Goal: Information Seeking & Learning: Find specific fact

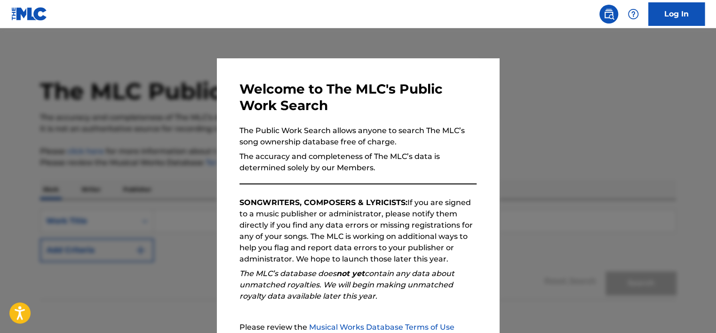
scroll to position [94, 0]
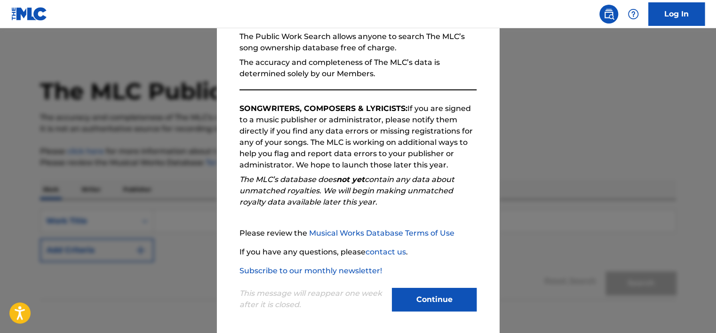
click at [444, 300] on button "Continue" at bounding box center [434, 300] width 85 height 24
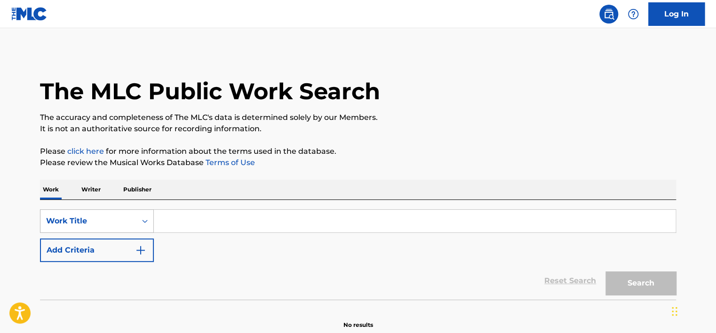
click at [149, 219] on div "Work Title" at bounding box center [97, 221] width 114 height 24
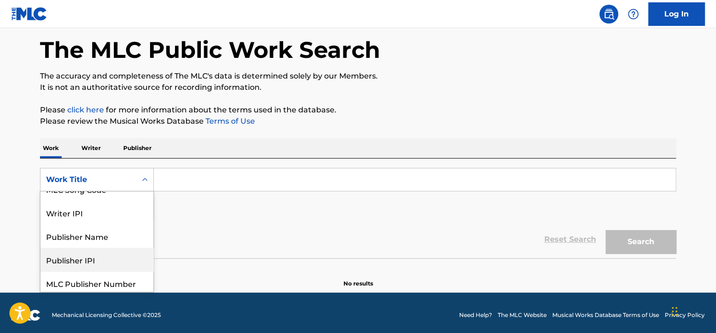
scroll to position [0, 0]
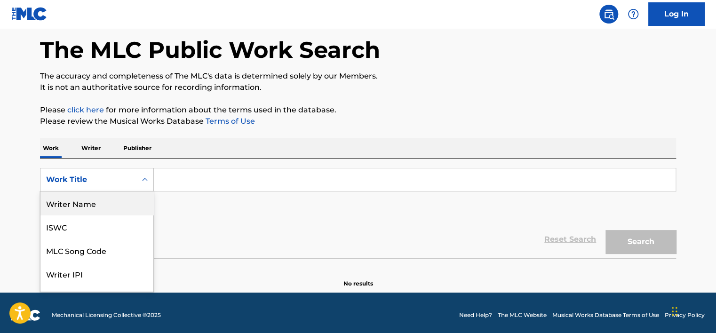
click at [90, 208] on div "Writer Name" at bounding box center [96, 203] width 113 height 24
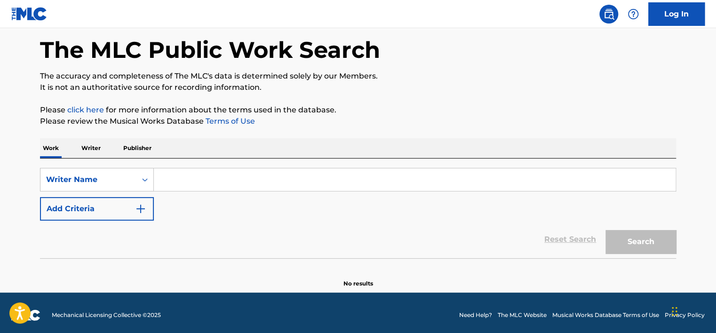
click at [208, 182] on input "Search Form" at bounding box center [414, 179] width 521 height 23
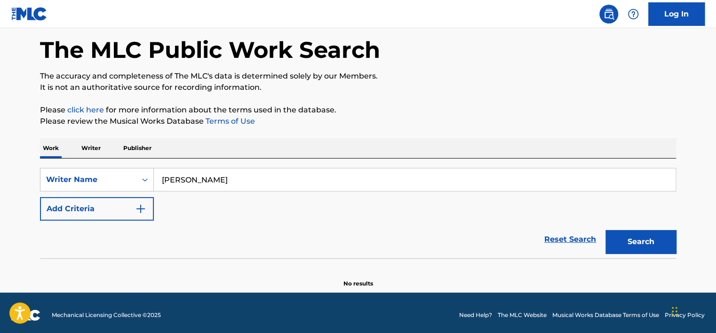
type input "[PERSON_NAME]"
click at [605, 230] on button "Search" at bounding box center [640, 242] width 71 height 24
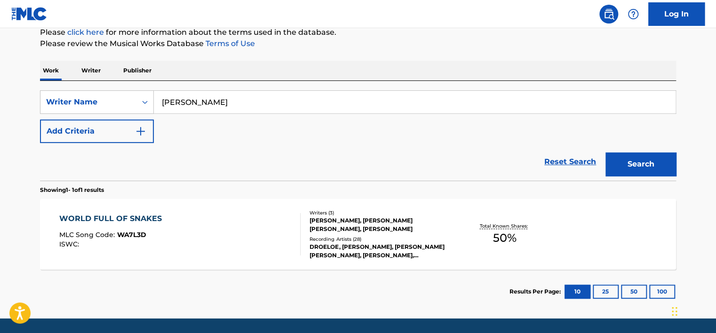
scroll to position [135, 0]
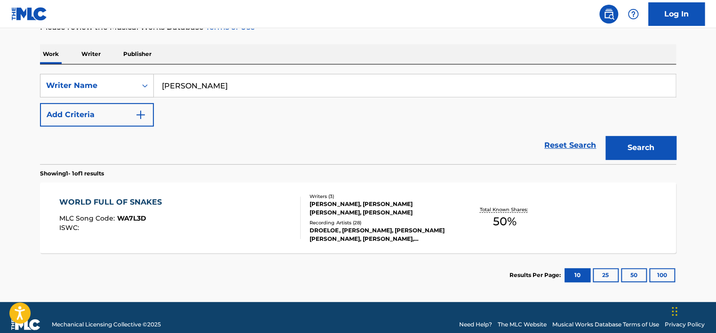
click at [603, 275] on button "25" at bounding box center [605, 275] width 26 height 14
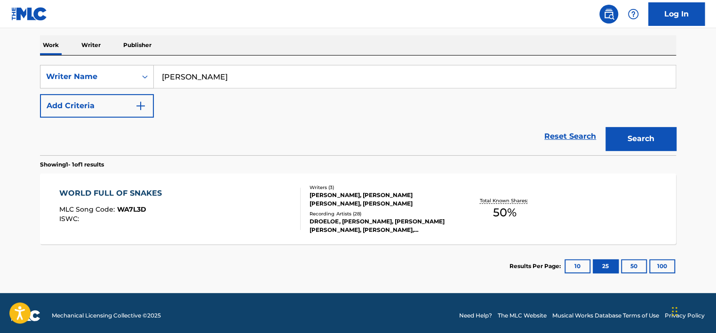
scroll to position [149, 0]
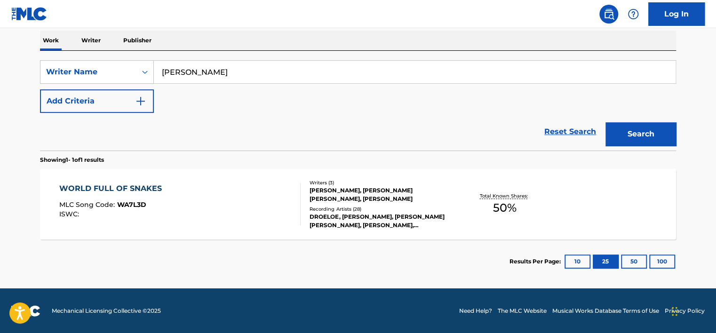
click at [322, 198] on div "[PERSON_NAME], [PERSON_NAME] [PERSON_NAME], [PERSON_NAME]" at bounding box center [380, 194] width 142 height 17
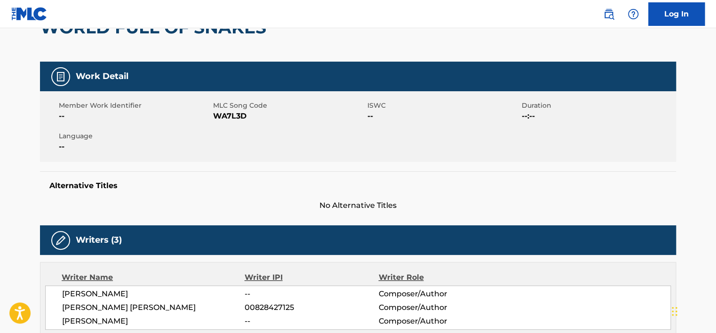
scroll to position [141, 0]
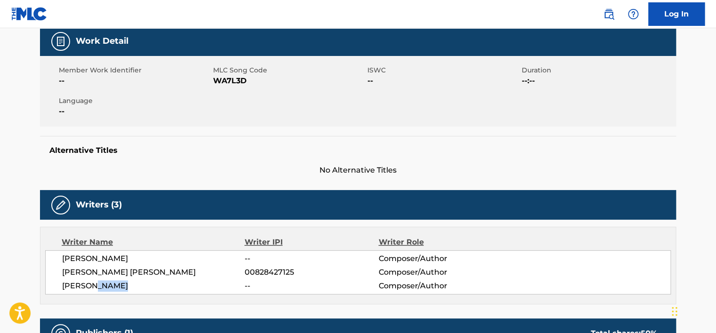
drag, startPoint x: 94, startPoint y: 288, endPoint x: 139, endPoint y: 289, distance: 44.2
click at [139, 289] on span "[PERSON_NAME]" at bounding box center [153, 285] width 182 height 11
drag, startPoint x: 139, startPoint y: 289, endPoint x: 197, endPoint y: 286, distance: 58.8
click at [197, 286] on span "[PERSON_NAME]" at bounding box center [153, 285] width 182 height 11
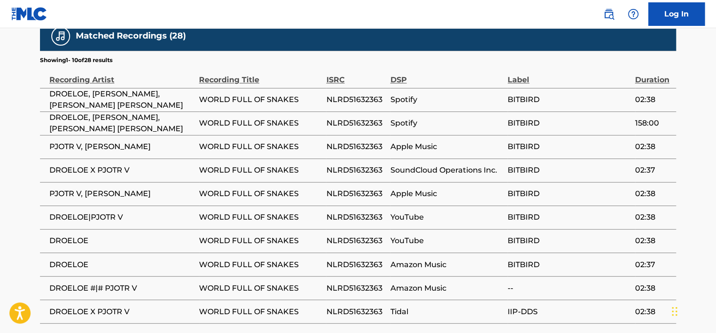
scroll to position [681, 0]
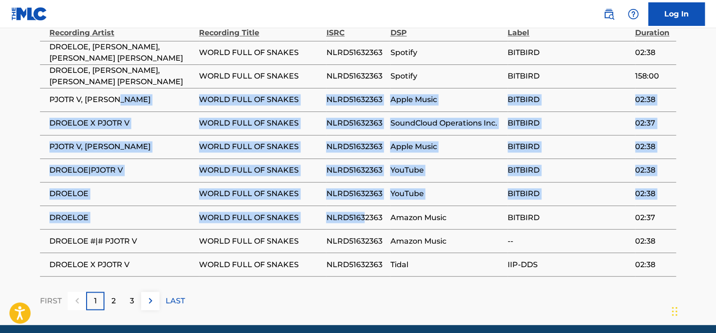
drag, startPoint x: 197, startPoint y: 114, endPoint x: 369, endPoint y: 237, distance: 211.2
click at [369, 236] on tbody "DROELOE, PJOTR V, [PERSON_NAME] [PERSON_NAME] WORLD FULL OF SNAKES NLRD51632363…" at bounding box center [358, 158] width 636 height 235
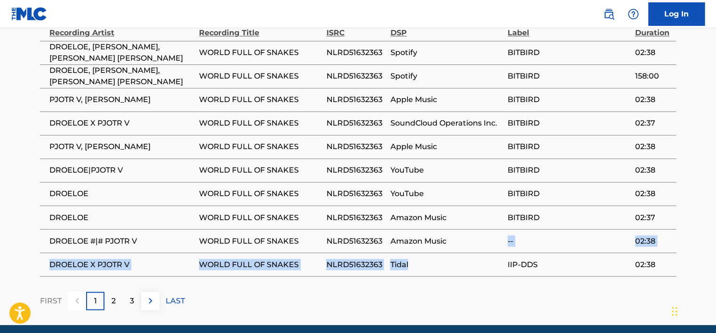
drag, startPoint x: 369, startPoint y: 237, endPoint x: 454, endPoint y: 263, distance: 88.5
click at [454, 263] on tbody "DROELOE, PJOTR V, [PERSON_NAME] [PERSON_NAME] WORLD FULL OF SNAKES NLRD51632363…" at bounding box center [358, 158] width 636 height 235
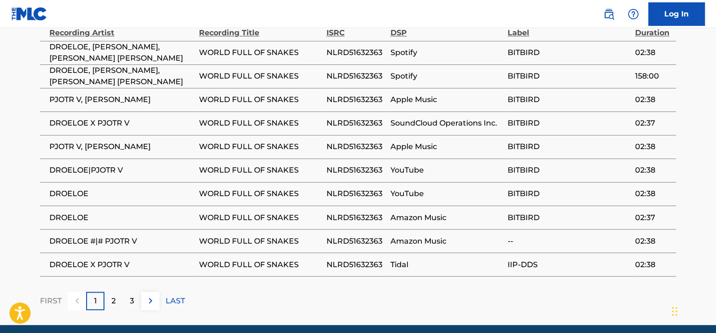
click at [277, 223] on span "WORLD FULL OF SNAKES" at bounding box center [260, 217] width 122 height 11
click at [113, 306] on p "2" at bounding box center [113, 300] width 4 height 11
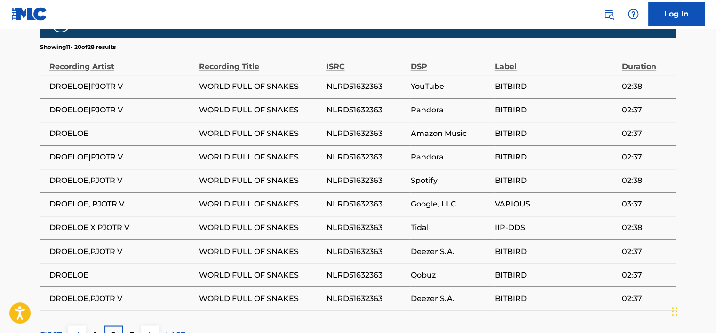
scroll to position [634, 0]
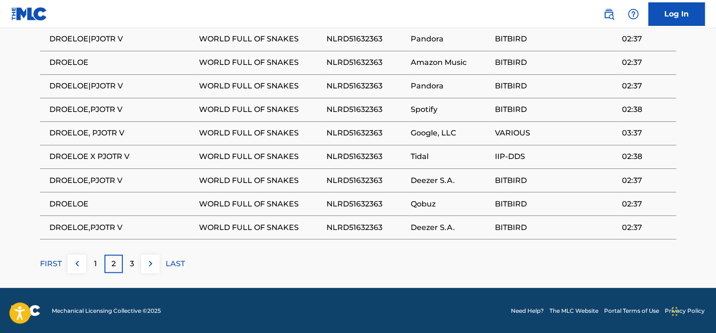
click at [132, 255] on div "3" at bounding box center [132, 263] width 18 height 18
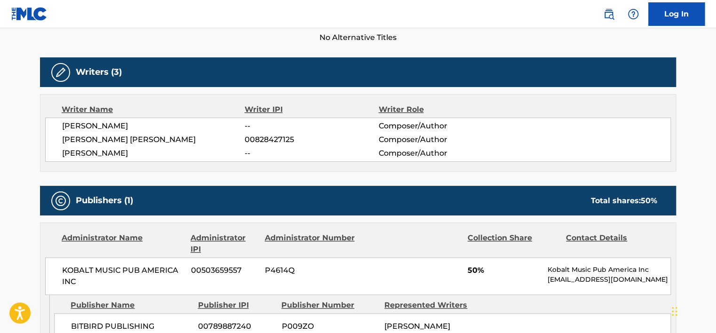
scroll to position [258, 0]
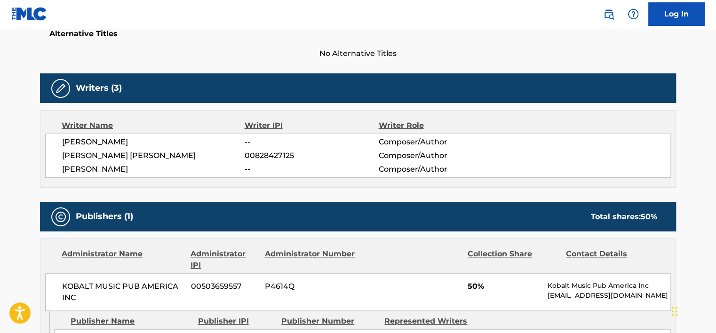
click at [448, 167] on span "Composer/Author" at bounding box center [439, 169] width 122 height 11
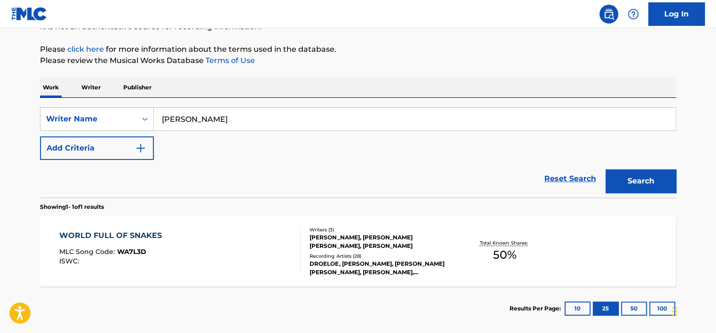
click at [632, 175] on button "Search" at bounding box center [640, 181] width 71 height 24
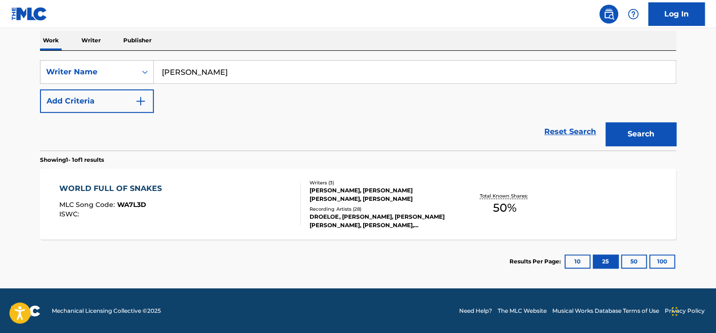
click at [131, 186] on div "WORLD FULL OF SNAKES" at bounding box center [112, 188] width 107 height 11
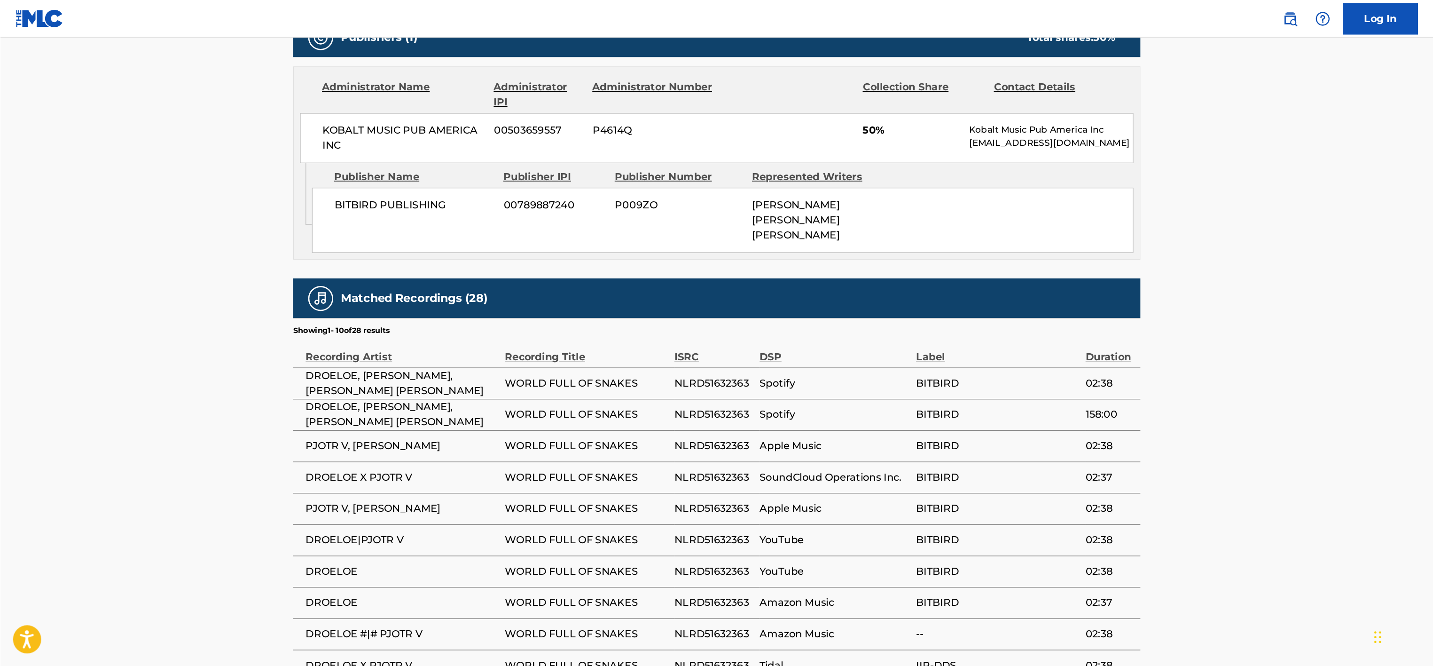
scroll to position [400, 0]
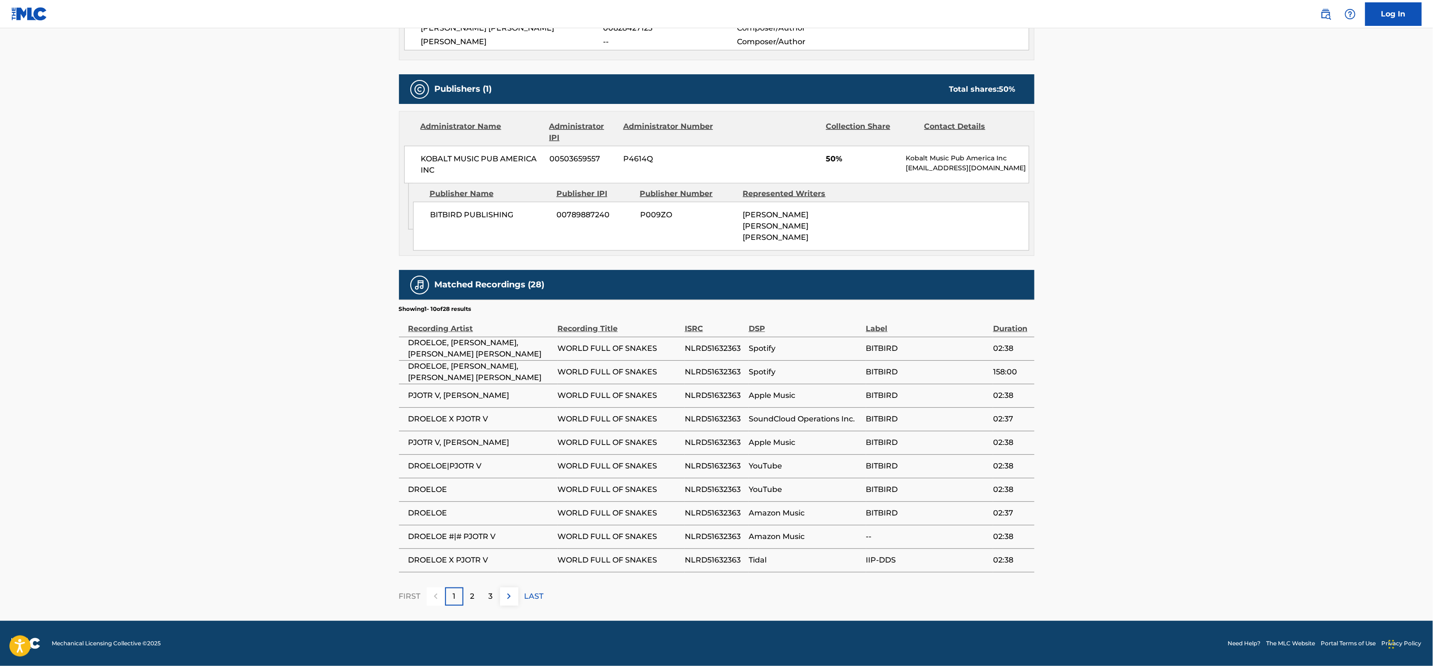
click at [25, 13] on img at bounding box center [29, 14] width 36 height 14
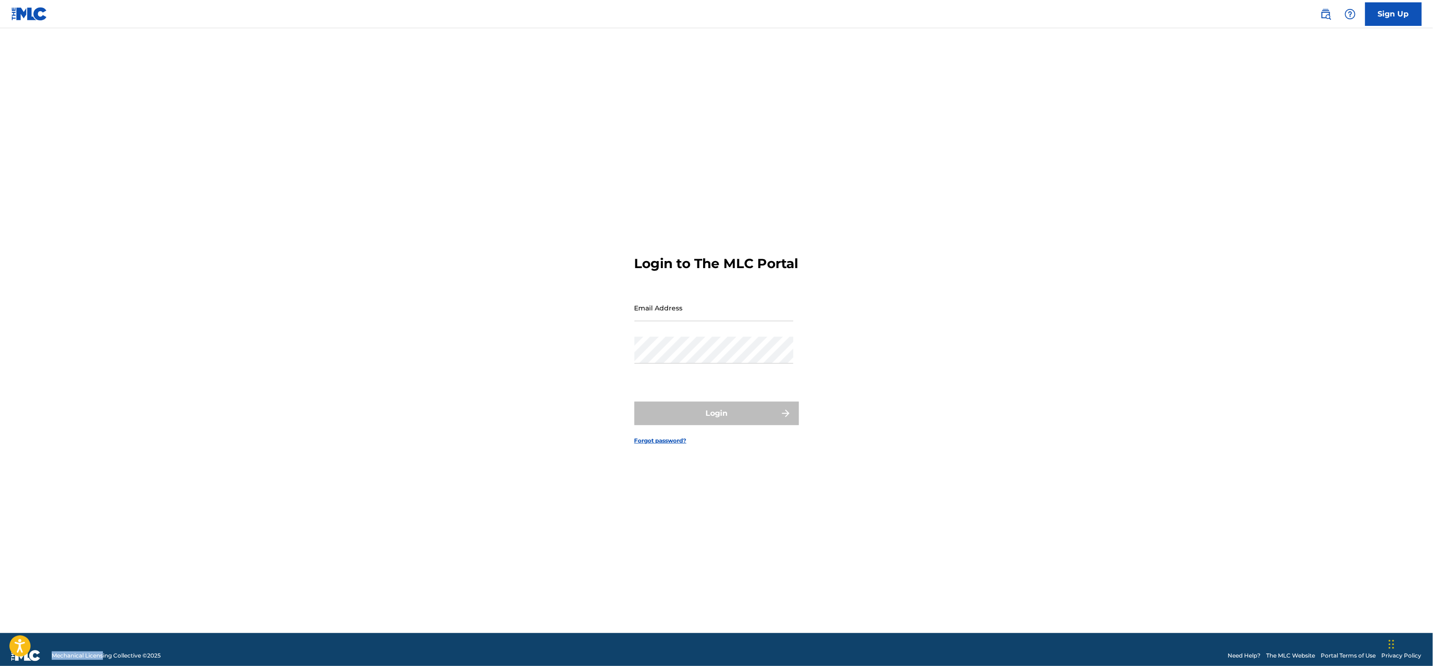
scroll to position [12, 0]
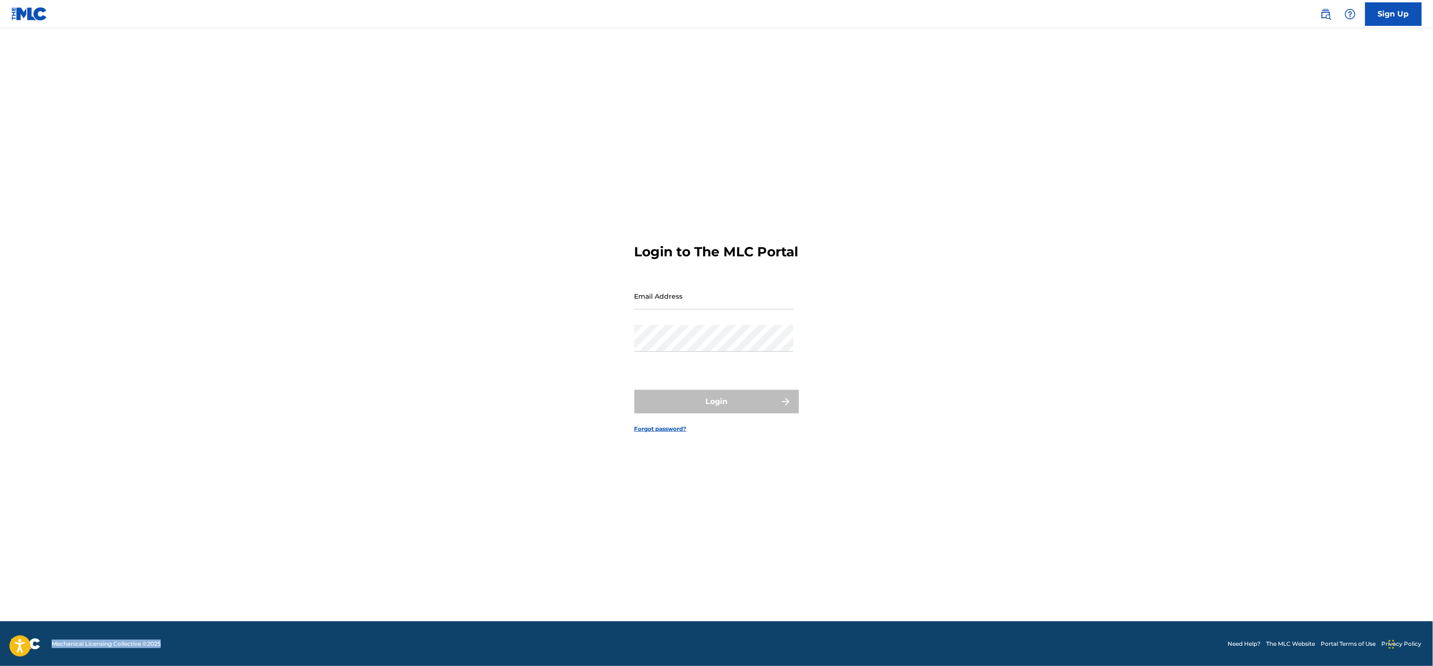
drag, startPoint x: 49, startPoint y: 655, endPoint x: 165, endPoint y: 645, distance: 116.1
click at [165, 332] on footer "Mechanical Licensing Collective © 2025 Need Help? The MLC Website Portal Terms …" at bounding box center [716, 643] width 1433 height 45
copy span "Mechanical Licensing Collective © 2025"
